Goal: Check status: Check status

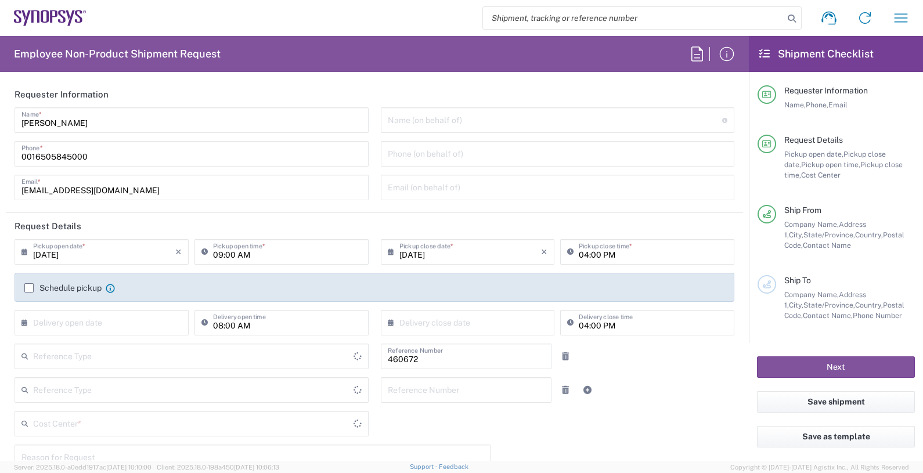
type input "Department"
type input "Delivered at Place"
type input "US01, FIN, Distri 460672"
type input "[GEOGRAPHIC_DATA]"
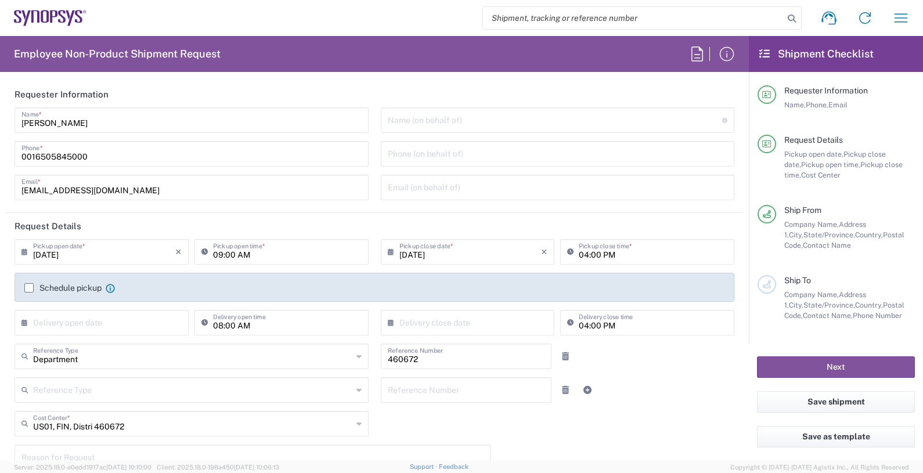
type input "[US_STATE]"
type input "Headquarters USSV"
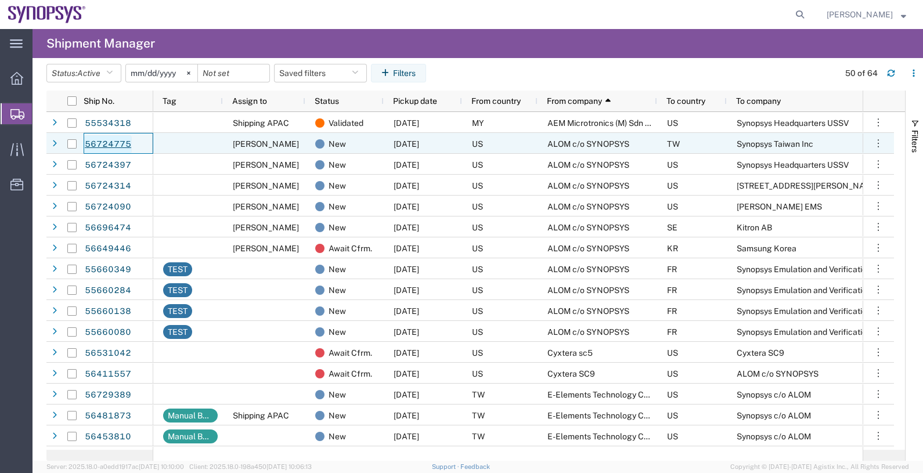
click at [112, 140] on link "56724775" at bounding box center [108, 144] width 48 height 19
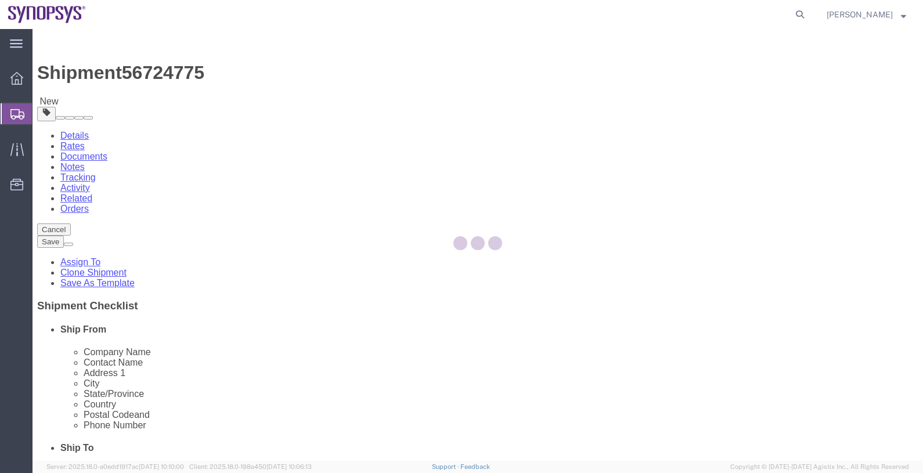
select select
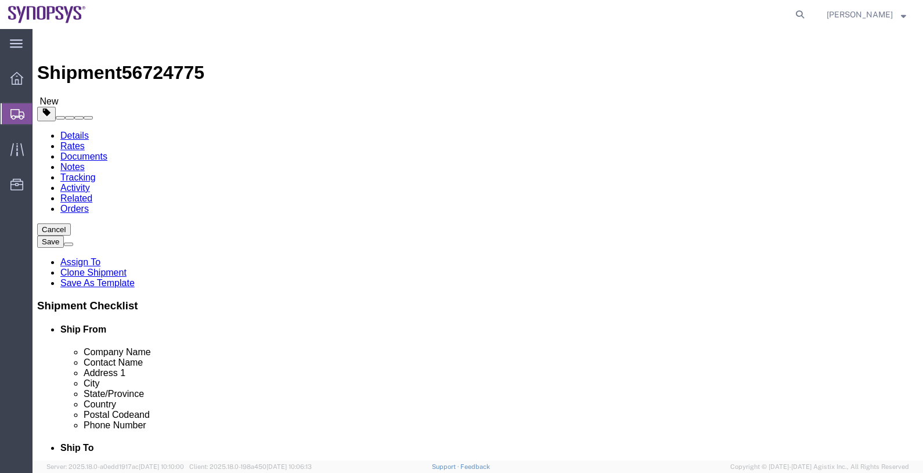
click span "56724775"
copy span "56724775"
click link "Documents"
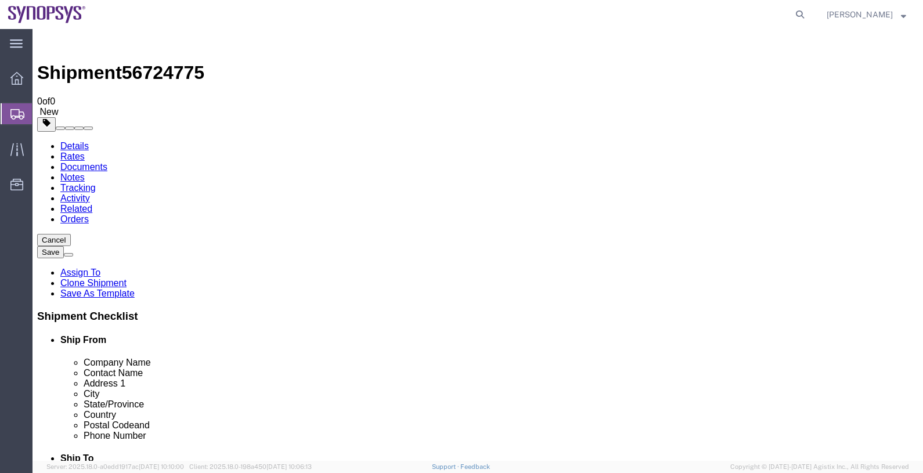
click at [41, 111] on span "Shipments" at bounding box center [36, 113] width 9 height 23
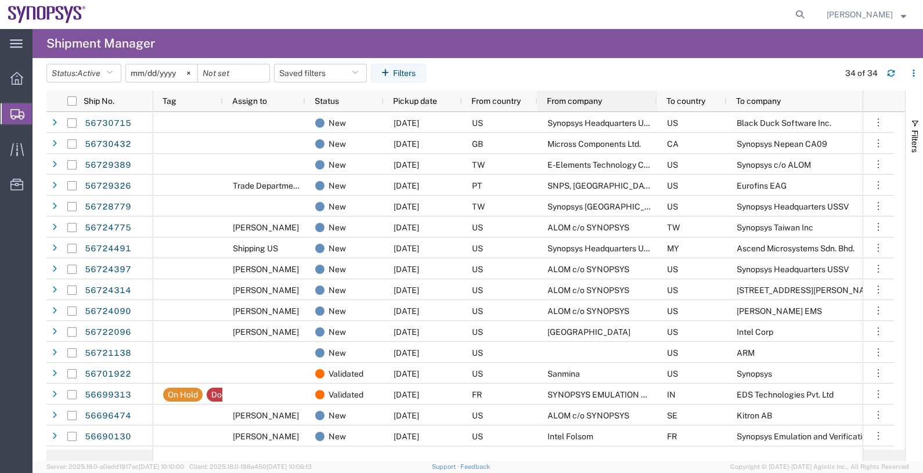
click at [562, 101] on span "From company" at bounding box center [574, 100] width 55 height 9
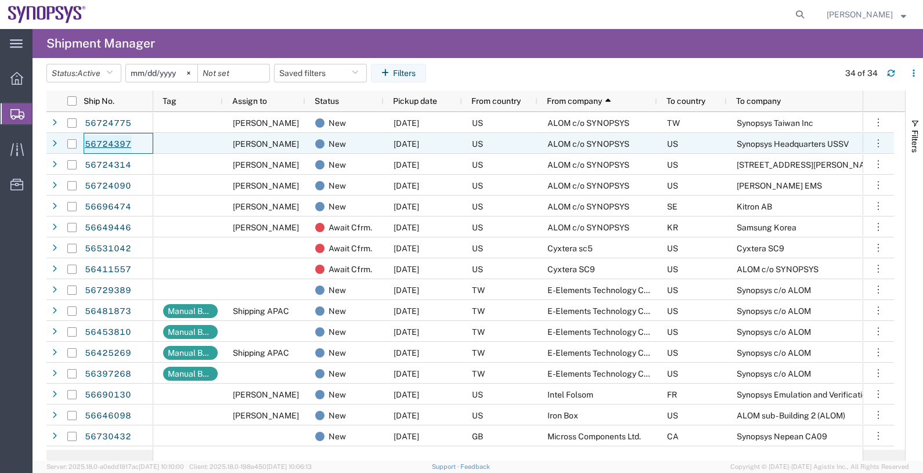
click at [109, 140] on link "56724397" at bounding box center [108, 144] width 48 height 19
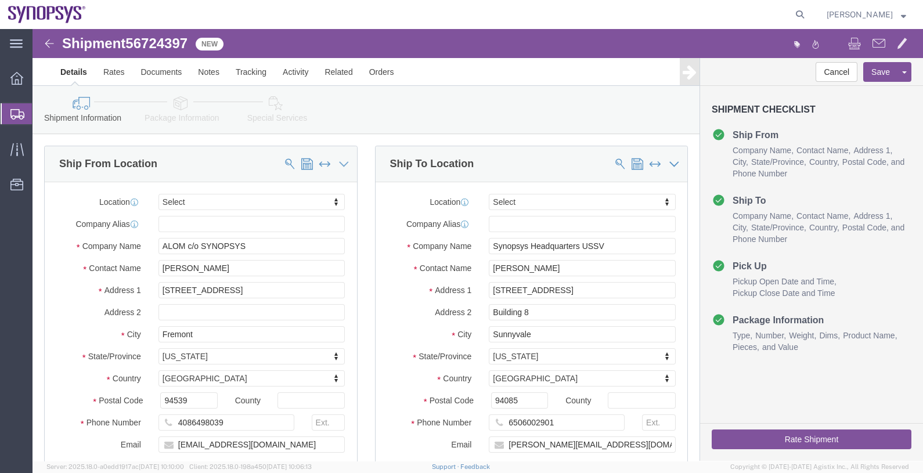
select select
click link "Activity"
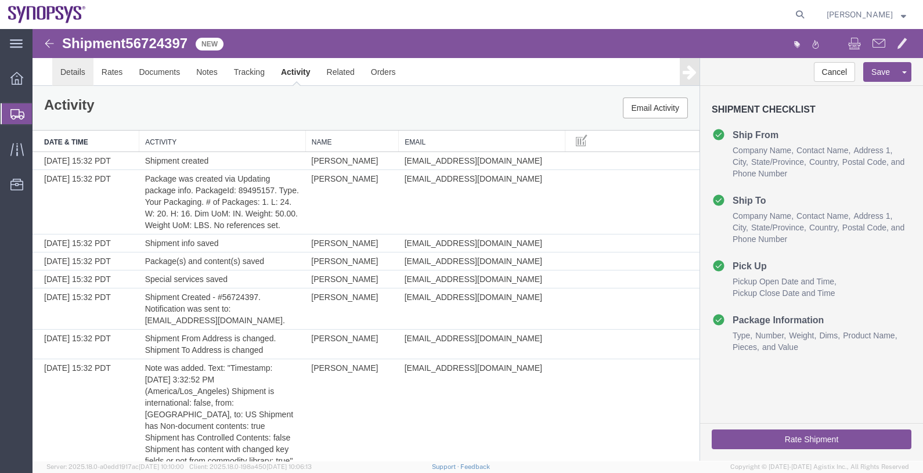
click at [76, 74] on link "Details" at bounding box center [72, 72] width 41 height 28
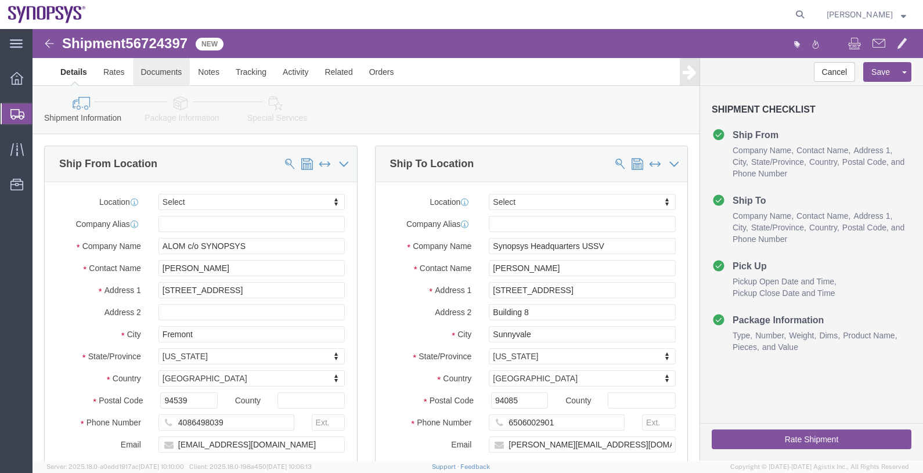
click link "Documents"
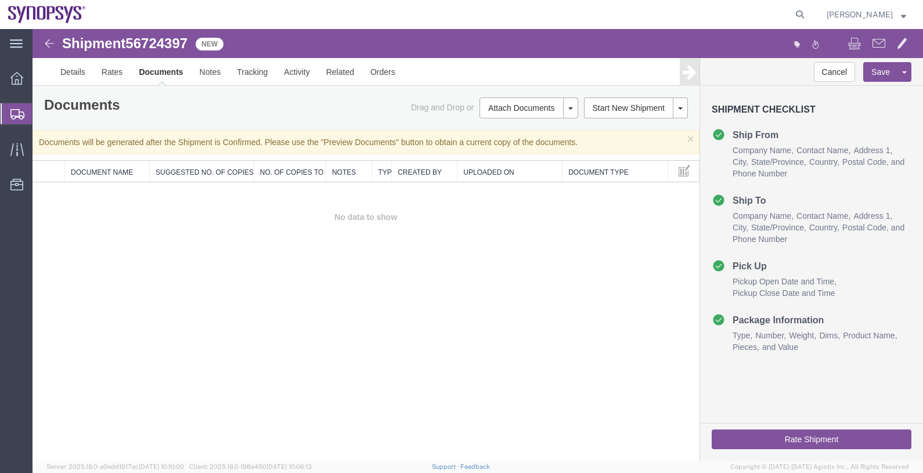
click at [155, 43] on span "56724397" at bounding box center [156, 43] width 62 height 16
copy span "56724397"
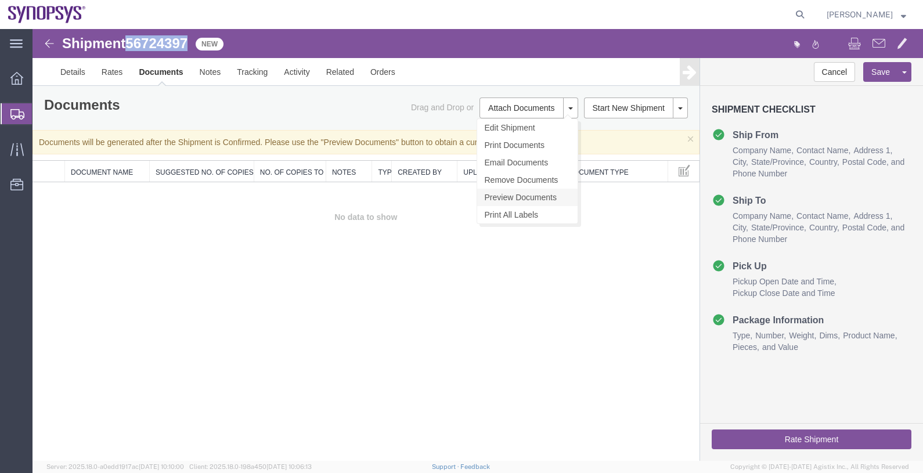
click at [532, 196] on link "Preview Documents" at bounding box center [527, 197] width 100 height 17
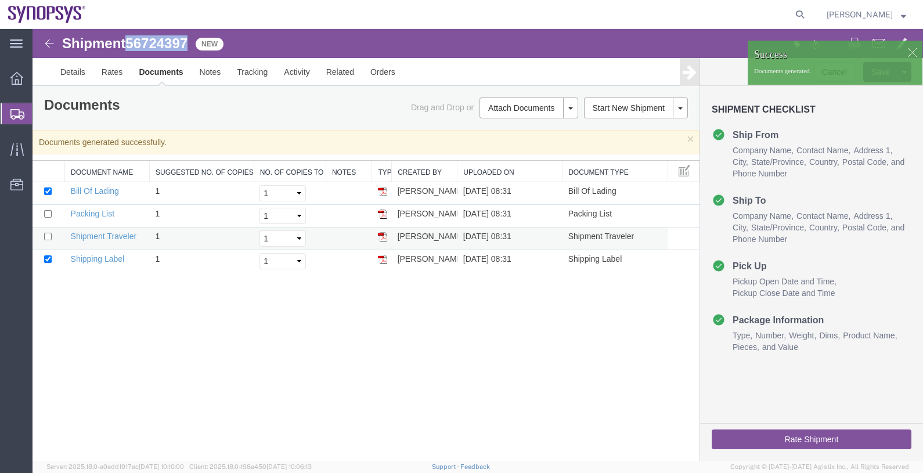
click at [378, 239] on img at bounding box center [382, 236] width 9 height 9
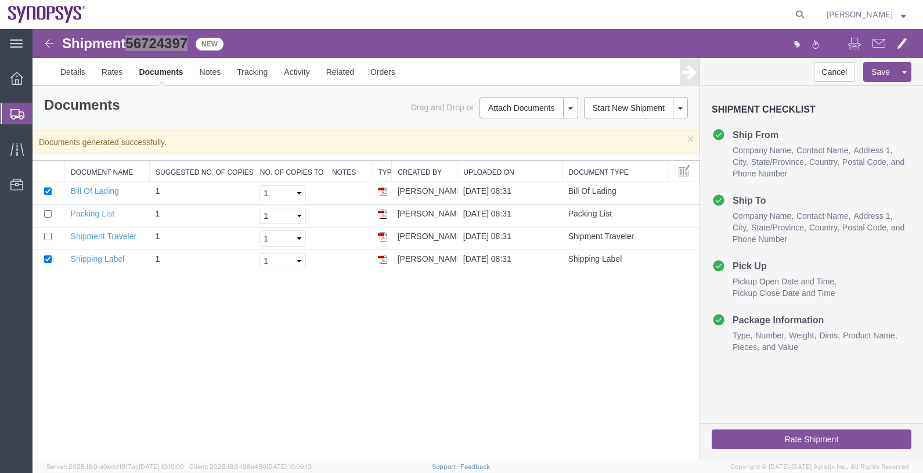
click at [41, 115] on span "Shipments" at bounding box center [36, 113] width 9 height 23
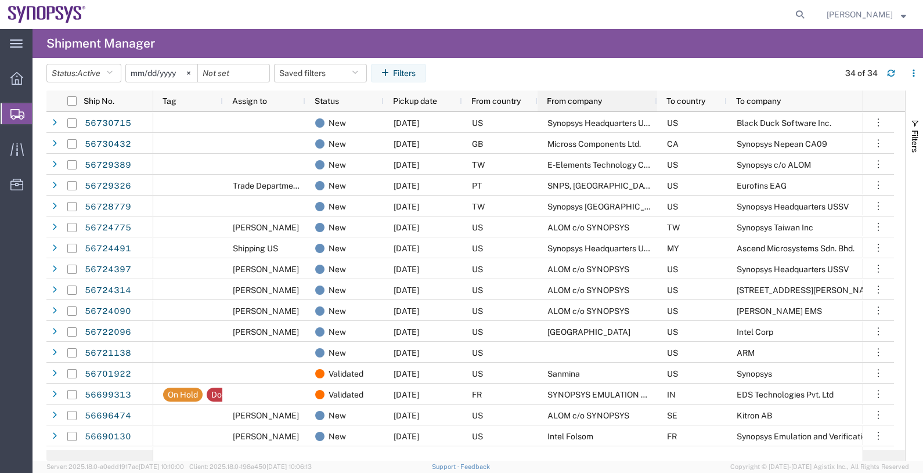
click at [584, 96] on span "From company" at bounding box center [574, 100] width 55 height 9
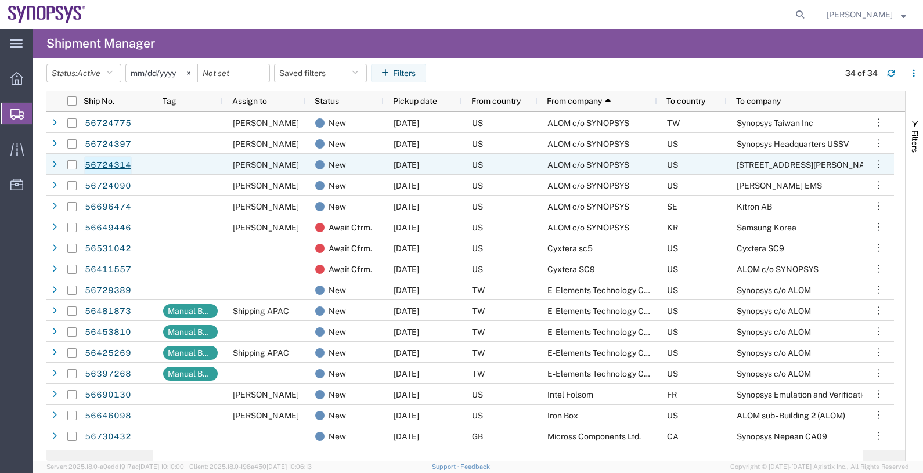
click at [105, 161] on link "56724314" at bounding box center [108, 165] width 48 height 19
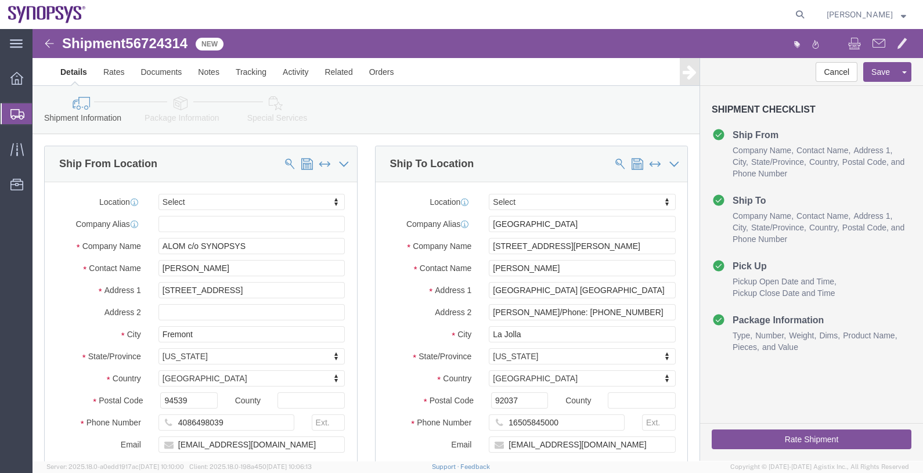
select select
click span "56724314"
copy span "56724314"
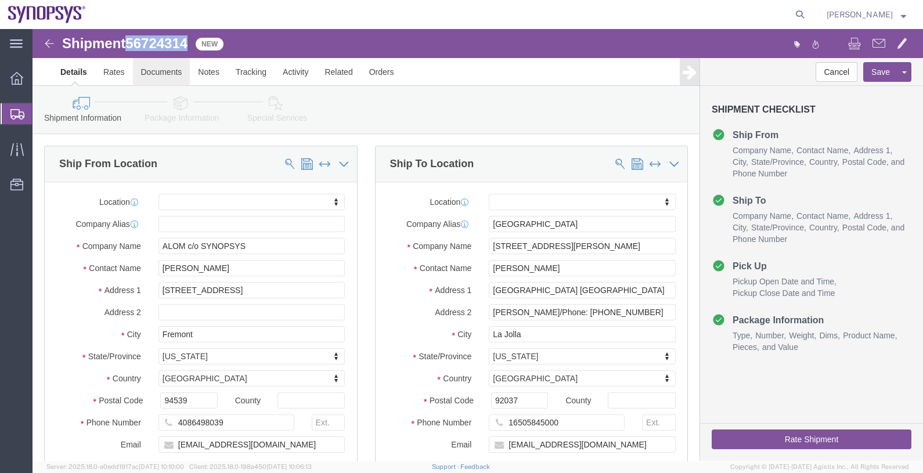
click link "Documents"
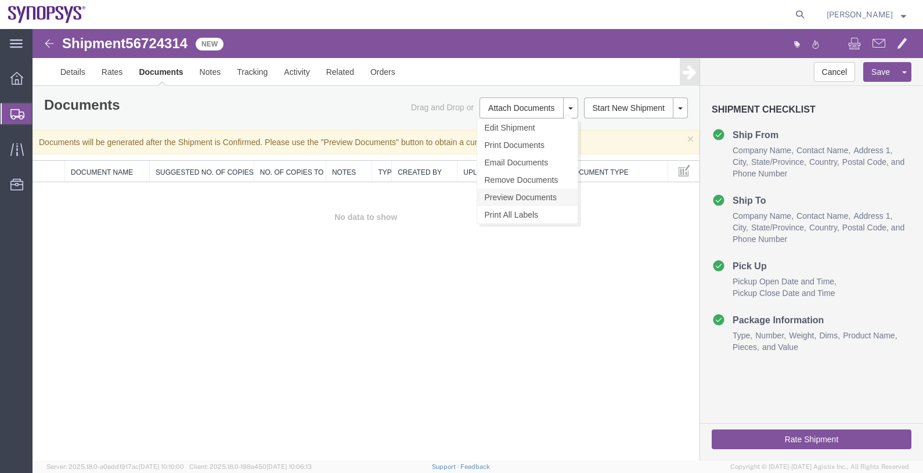
click at [531, 194] on link "Preview Documents" at bounding box center [527, 197] width 100 height 17
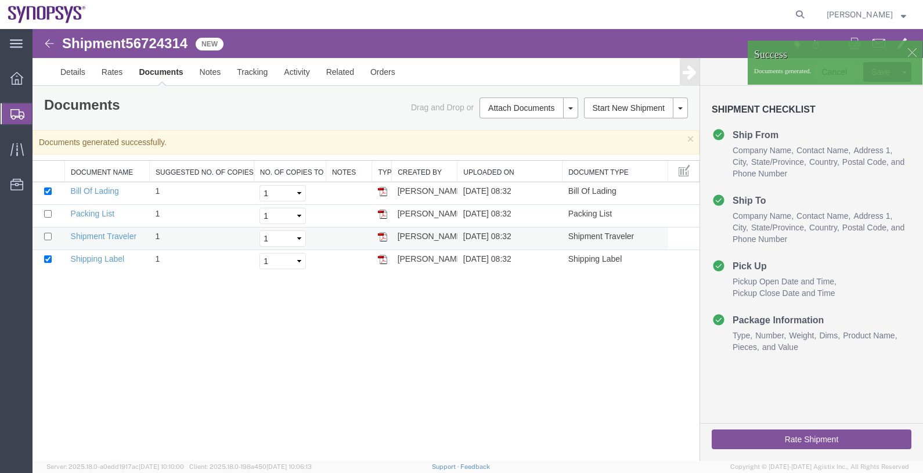
click at [381, 239] on img at bounding box center [382, 236] width 9 height 9
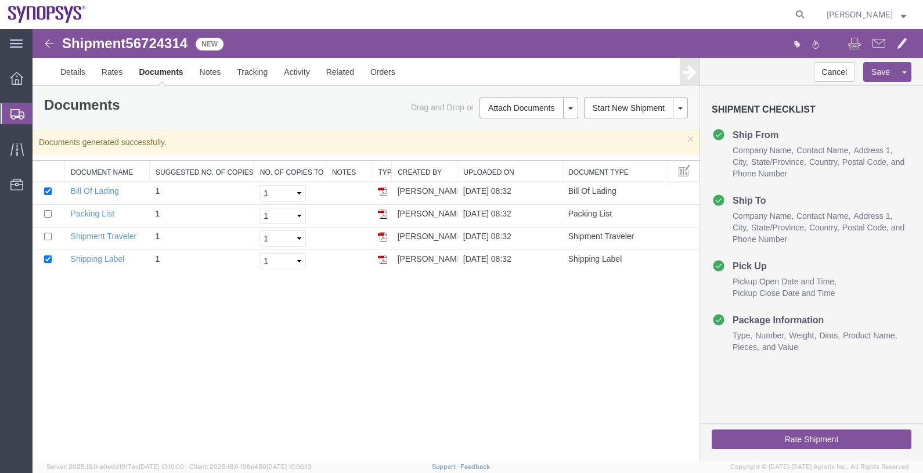
click at [41, 118] on span "Shipments" at bounding box center [36, 113] width 9 height 23
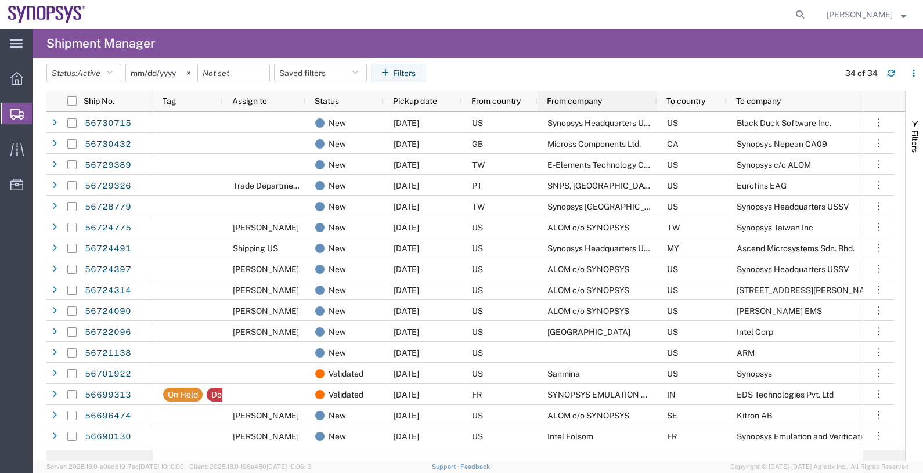
click at [575, 103] on span "From company" at bounding box center [574, 100] width 55 height 9
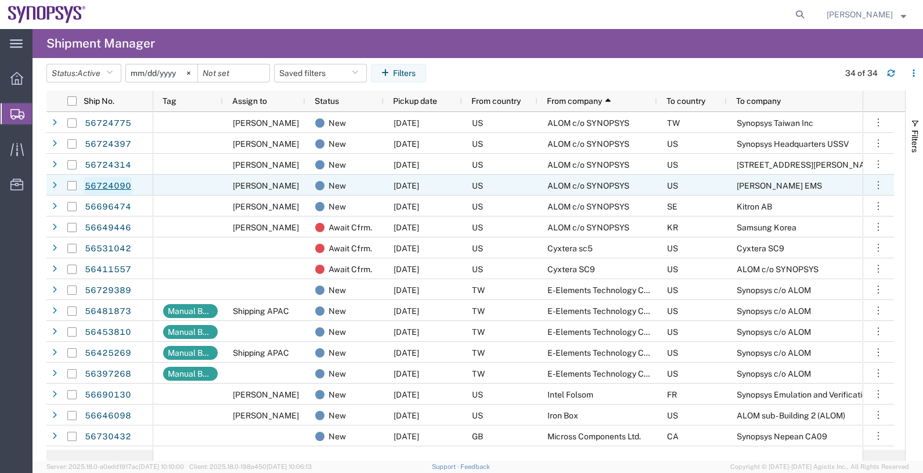
click at [113, 187] on link "56724090" at bounding box center [108, 186] width 48 height 19
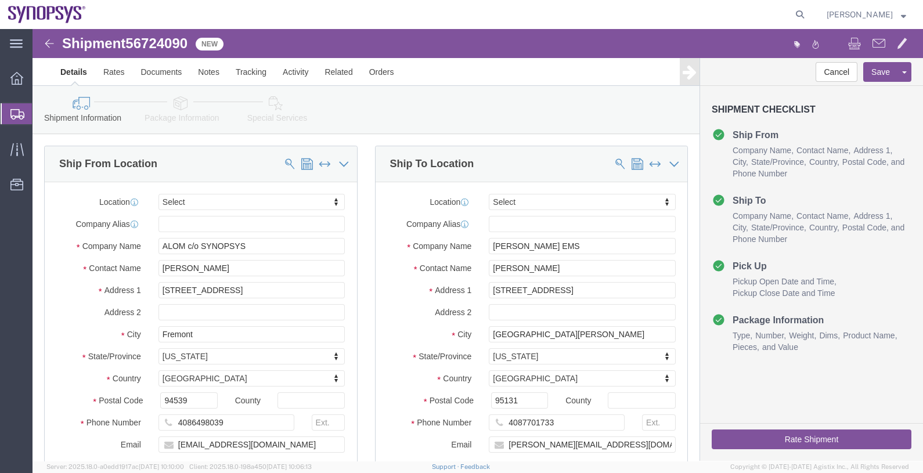
select select
click span "56724090"
copy span "56724090"
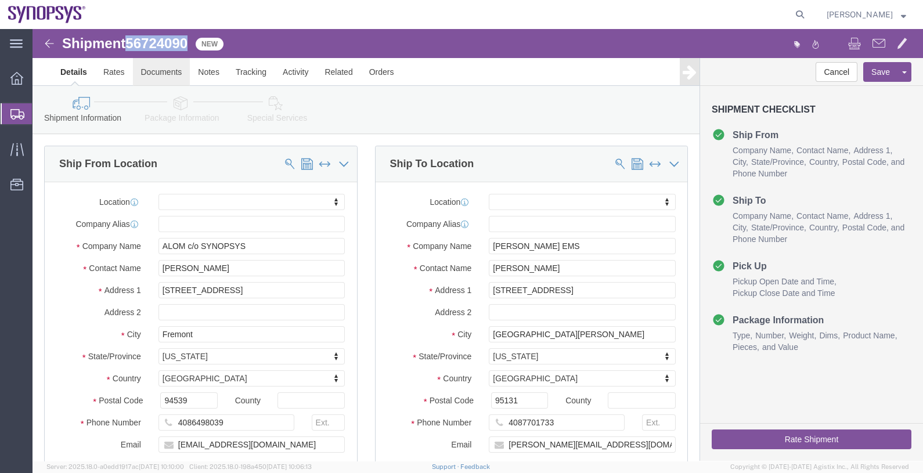
click link "Documents"
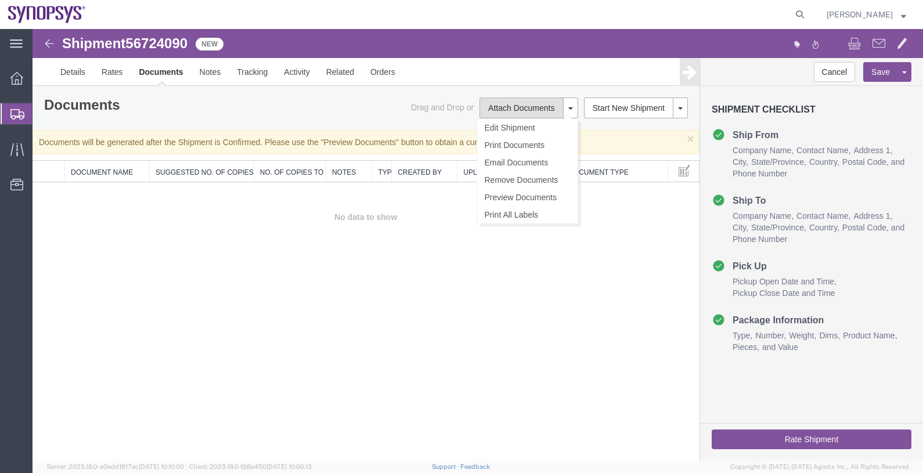
click at [530, 107] on button "Attach Documents" at bounding box center [521, 108] width 84 height 21
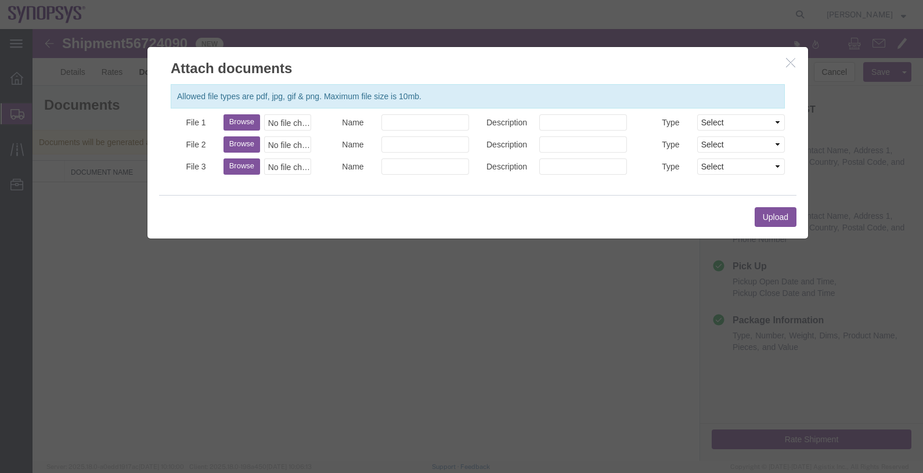
click at [795, 65] on icon "button" at bounding box center [790, 62] width 9 height 10
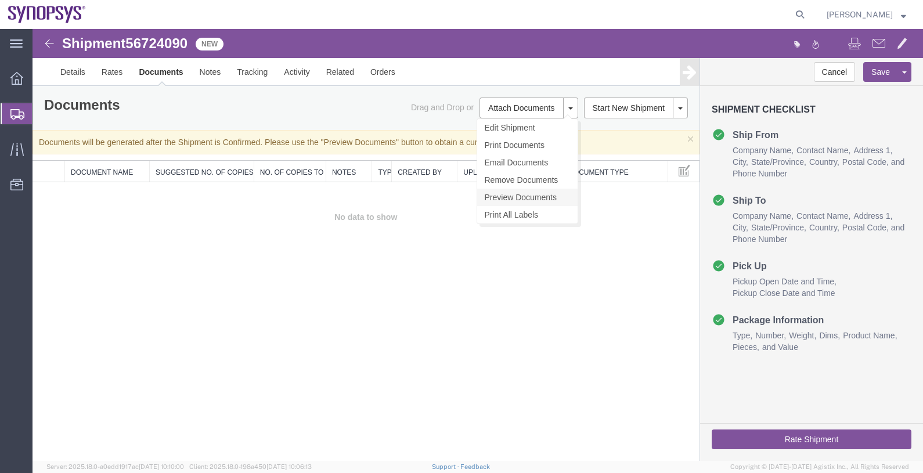
click at [525, 198] on link "Preview Documents" at bounding box center [527, 197] width 100 height 17
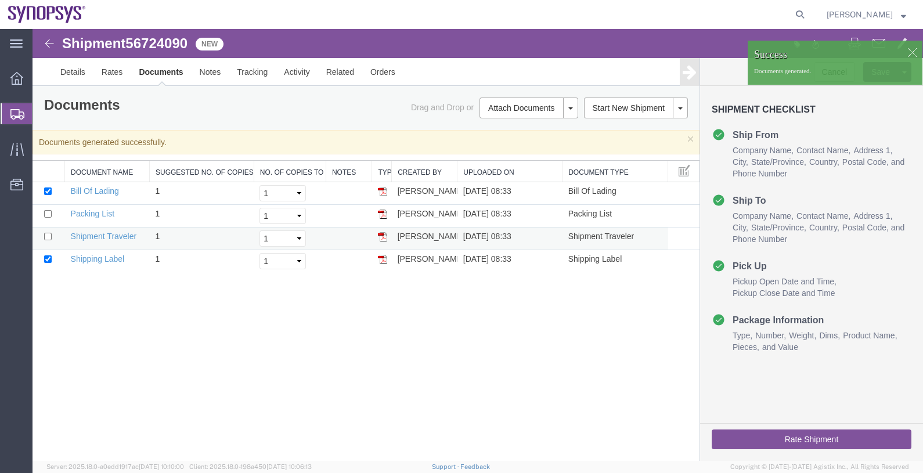
click at [380, 235] on img at bounding box center [382, 236] width 9 height 9
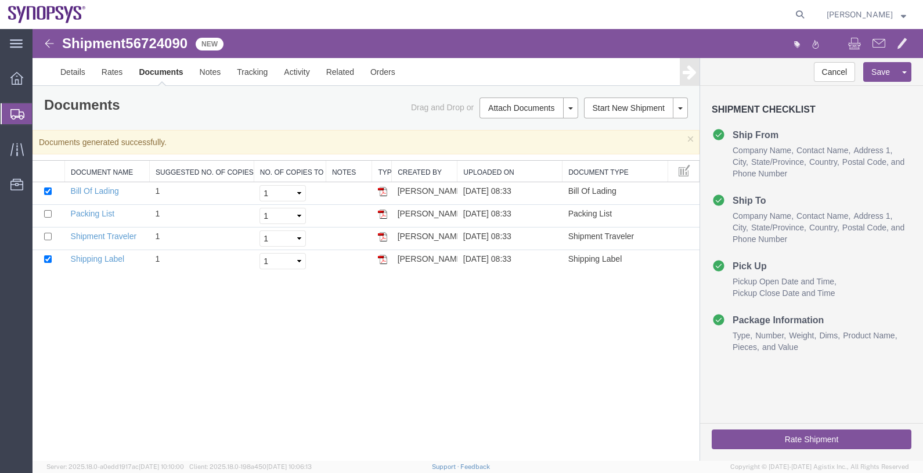
click at [12, 110] on icon at bounding box center [17, 114] width 14 height 10
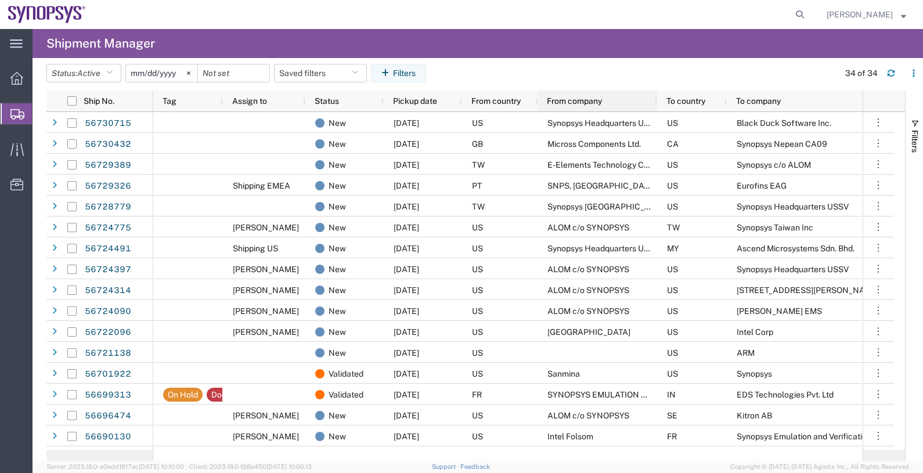
click at [569, 104] on span "From company" at bounding box center [574, 100] width 55 height 9
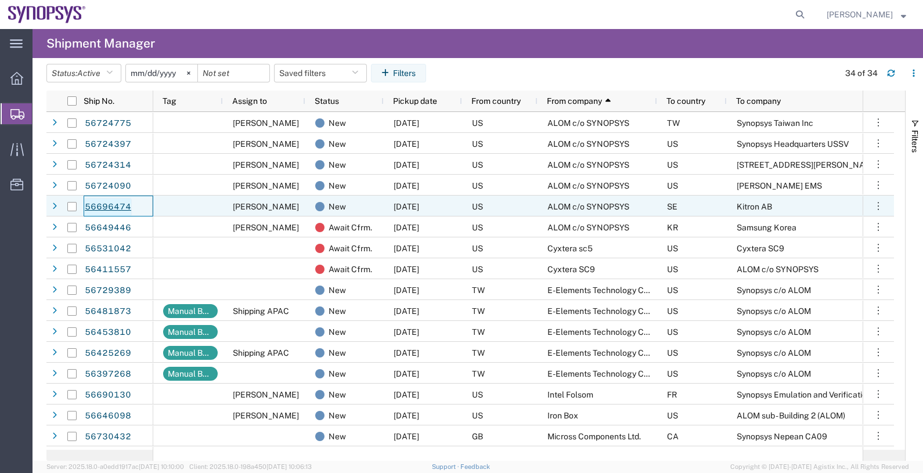
click at [113, 206] on link "56696474" at bounding box center [108, 207] width 48 height 19
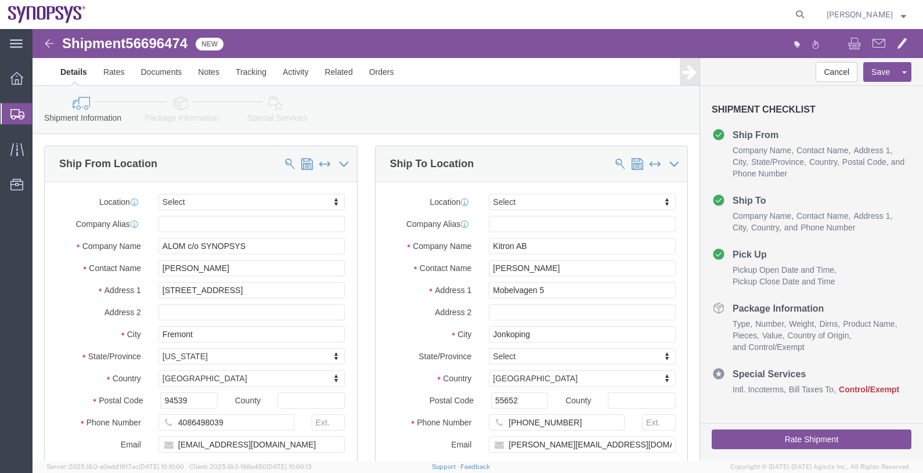
select select
click span "56696474"
copy span "56696474"
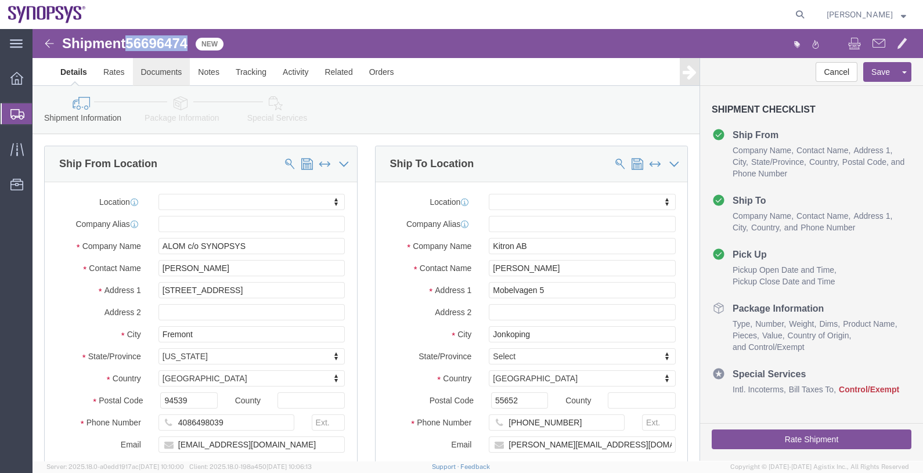
click link "Documents"
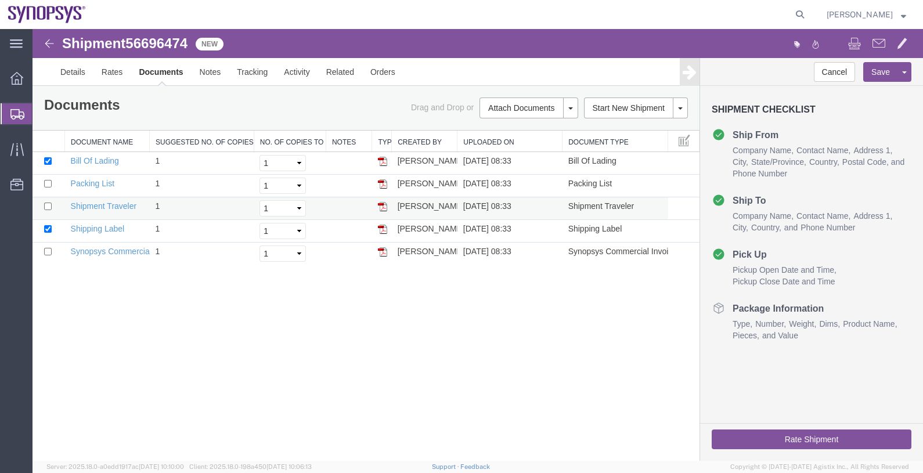
click at [386, 208] on img at bounding box center [382, 206] width 9 height 9
click at [41, 116] on span "Shipments" at bounding box center [36, 113] width 9 height 23
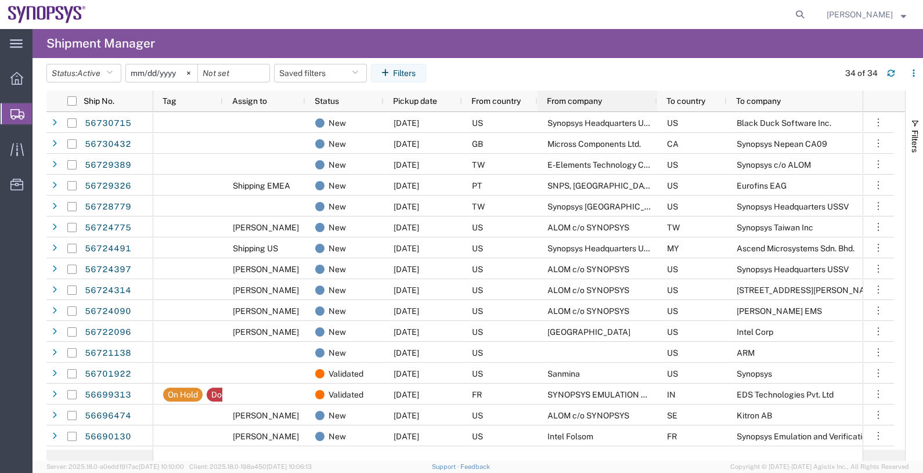
click at [578, 99] on span "From company" at bounding box center [574, 100] width 55 height 9
